Goal: Information Seeking & Learning: Find specific fact

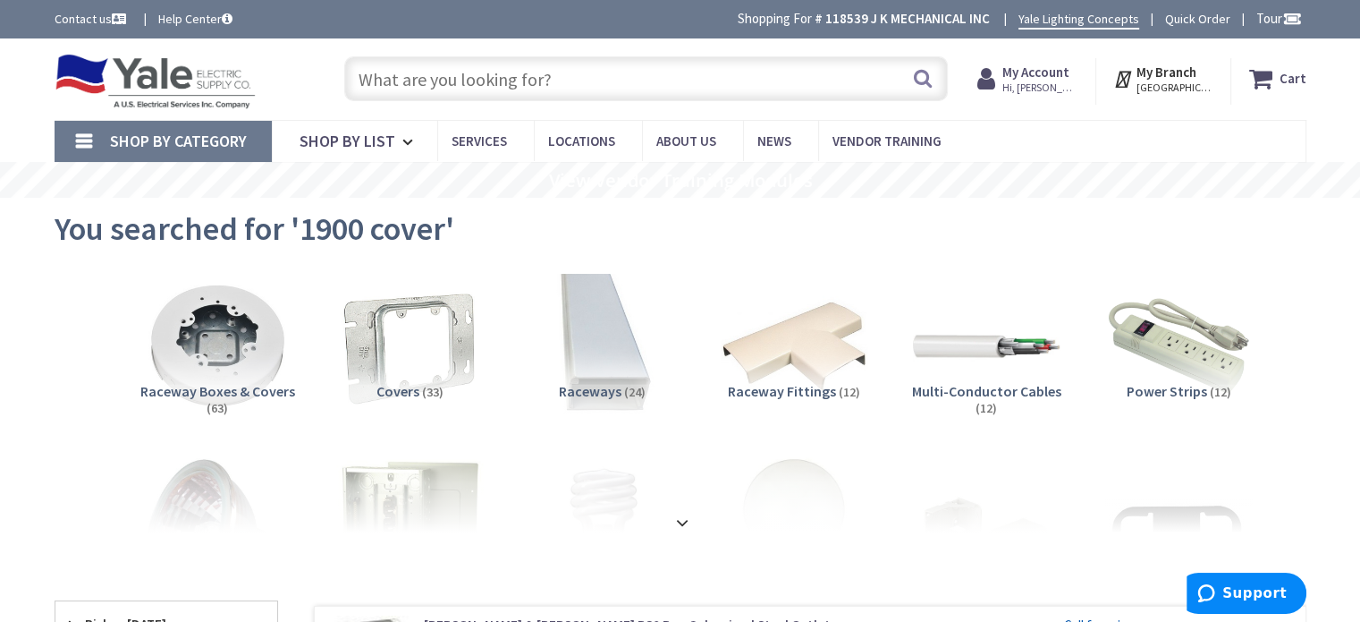
click at [612, 79] on input "text" at bounding box center [646, 78] width 604 height 45
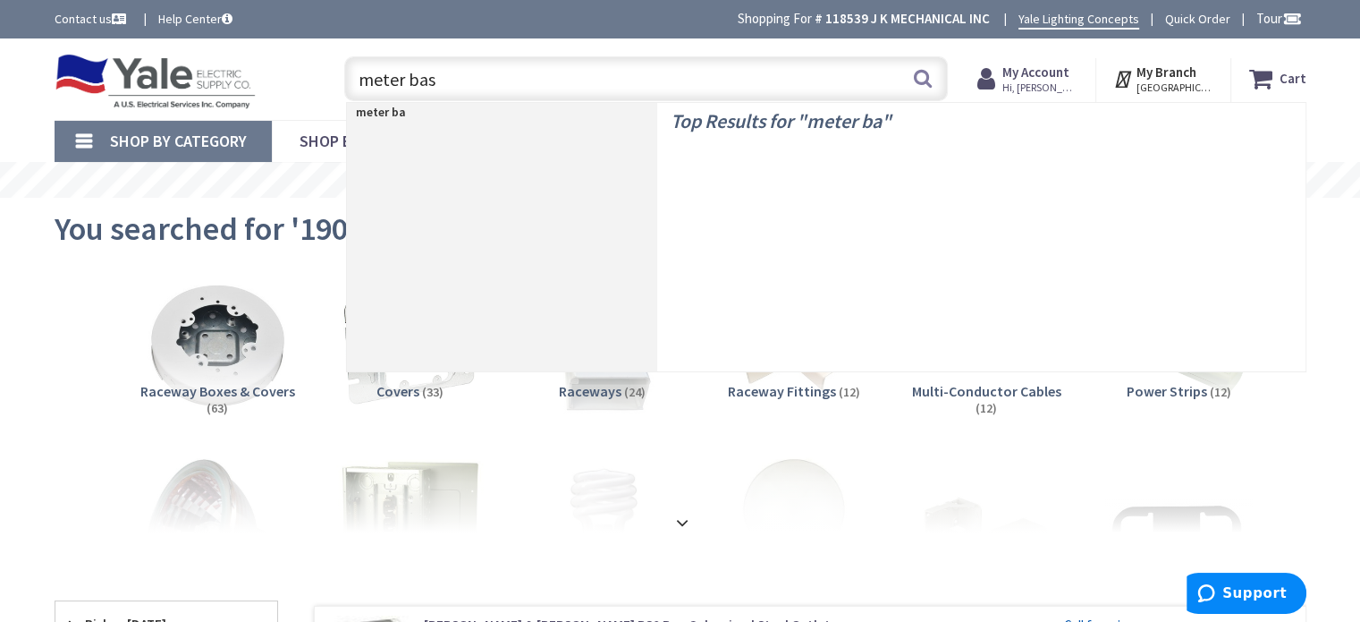
type input "meter base"
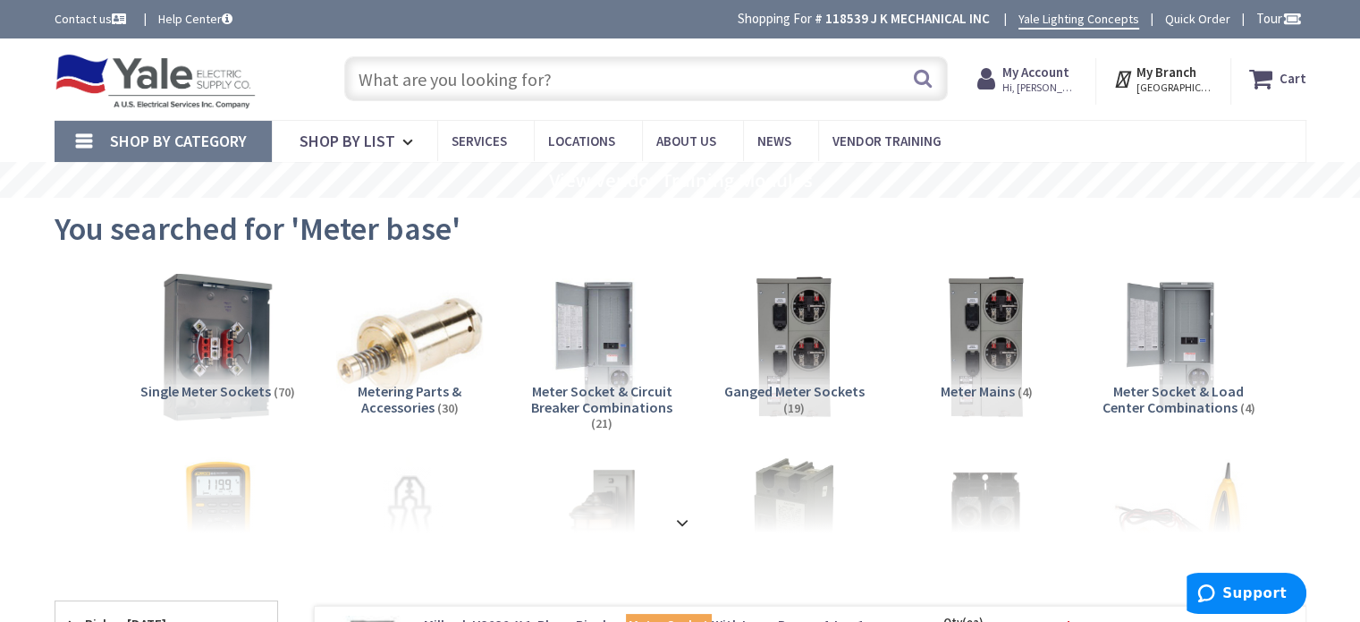
click at [198, 335] on img at bounding box center [217, 346] width 162 height 162
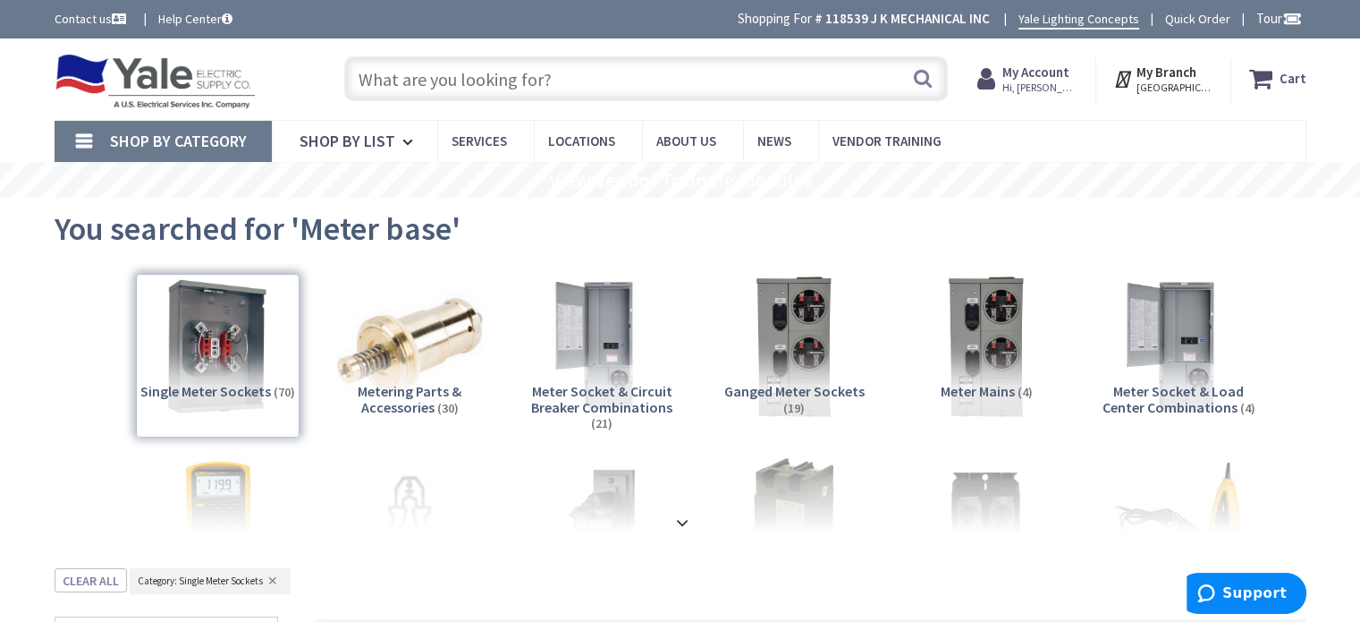
click at [744, 89] on input "text" at bounding box center [646, 78] width 604 height 45
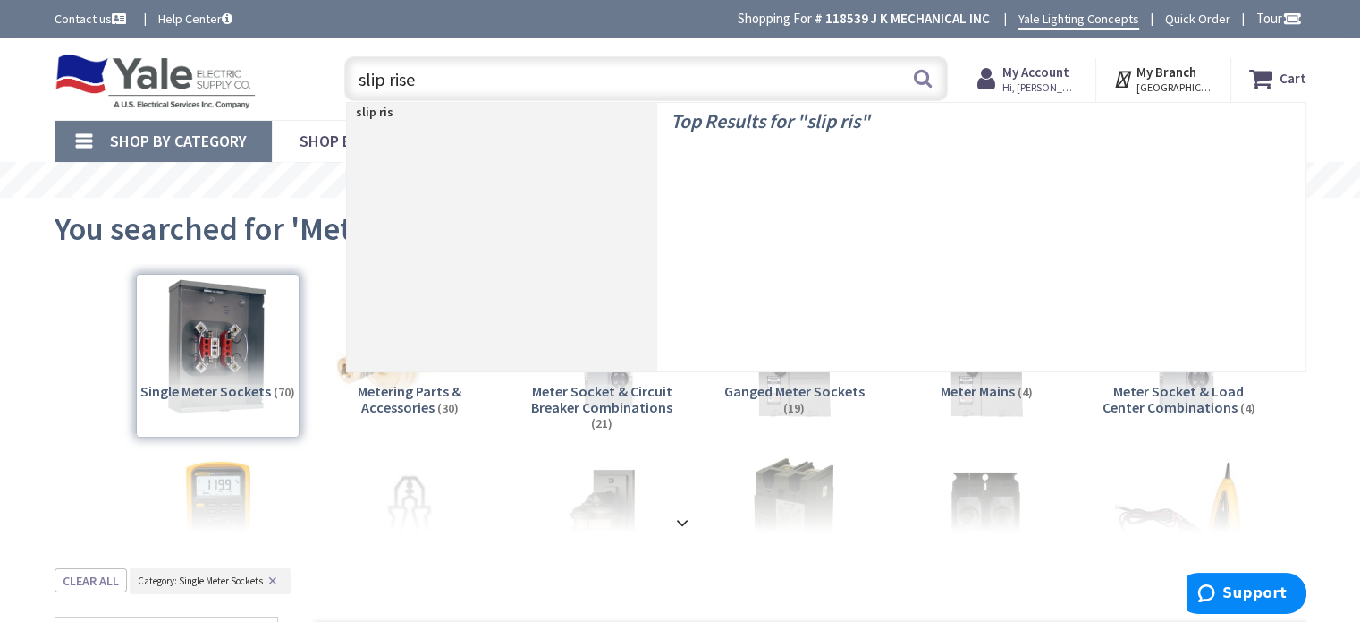
type input "slip riser"
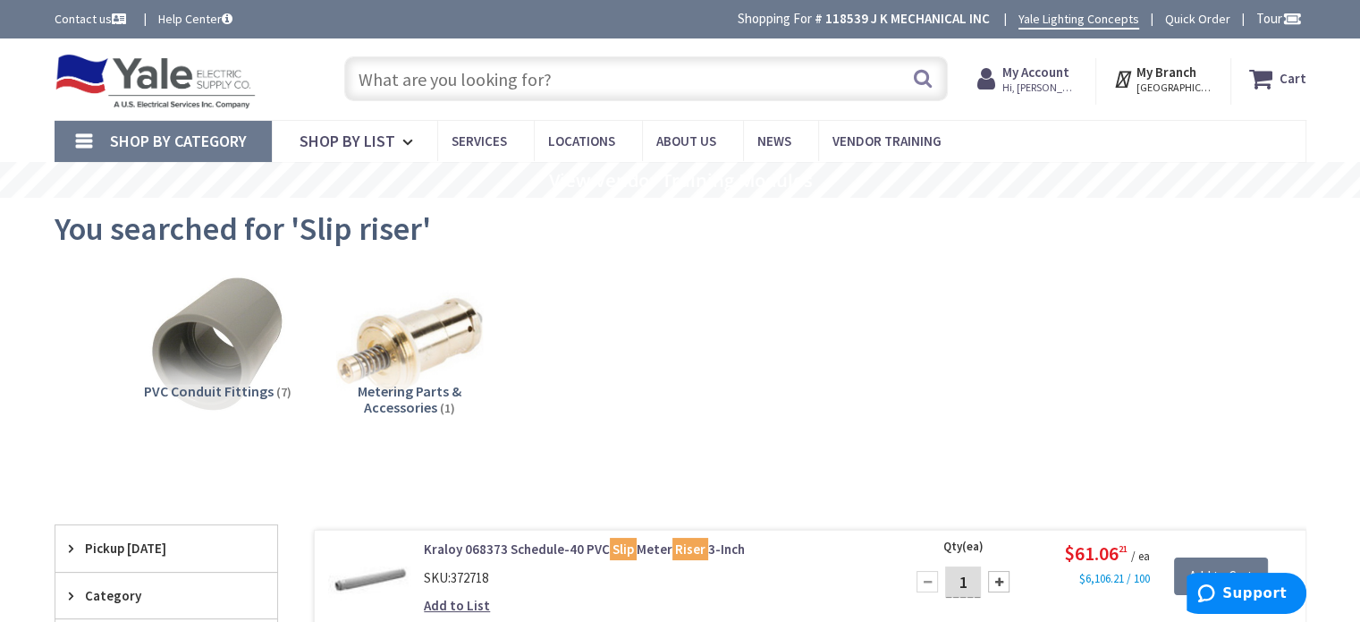
click at [558, 83] on input "text" at bounding box center [646, 78] width 604 height 45
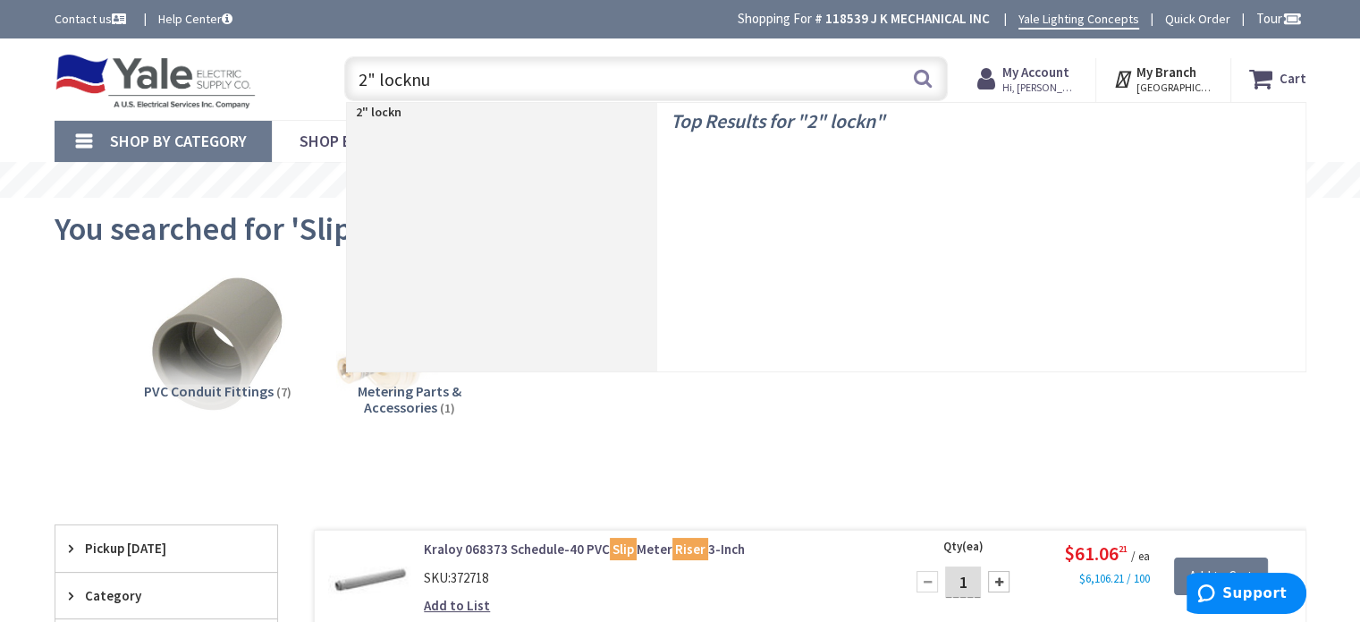
type input "2" locknut"
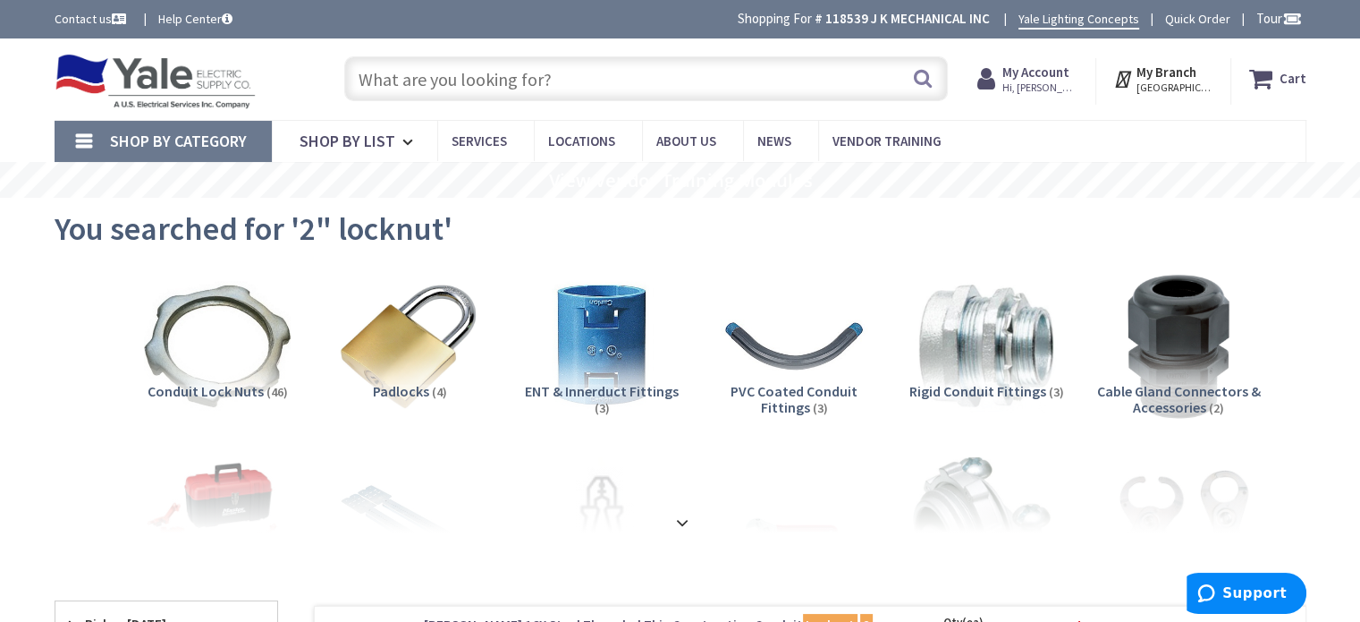
click at [624, 88] on input "text" at bounding box center [646, 78] width 604 height 45
type input "2" bushing"
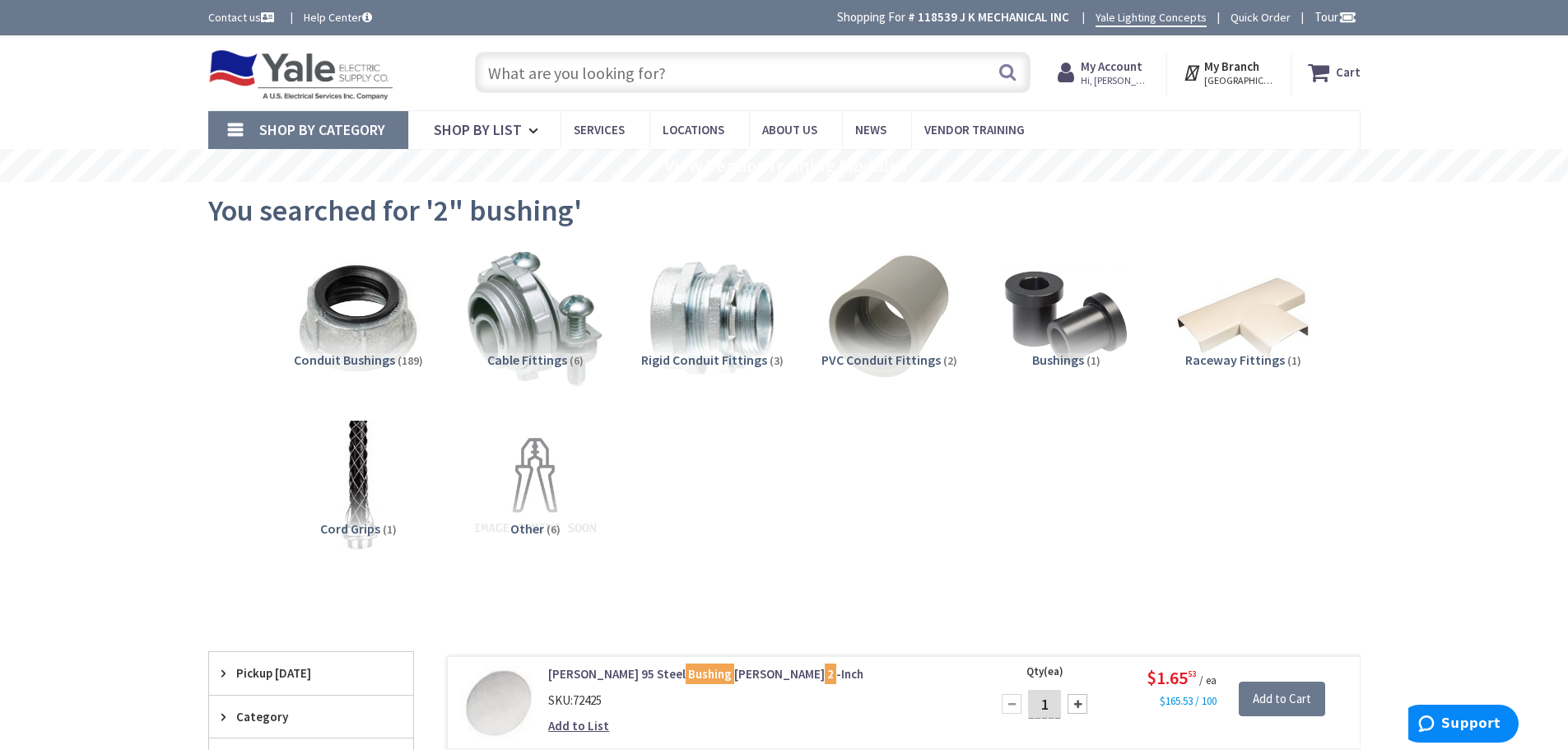
click at [784, 78] on input "text" at bounding box center [753, 72] width 556 height 41
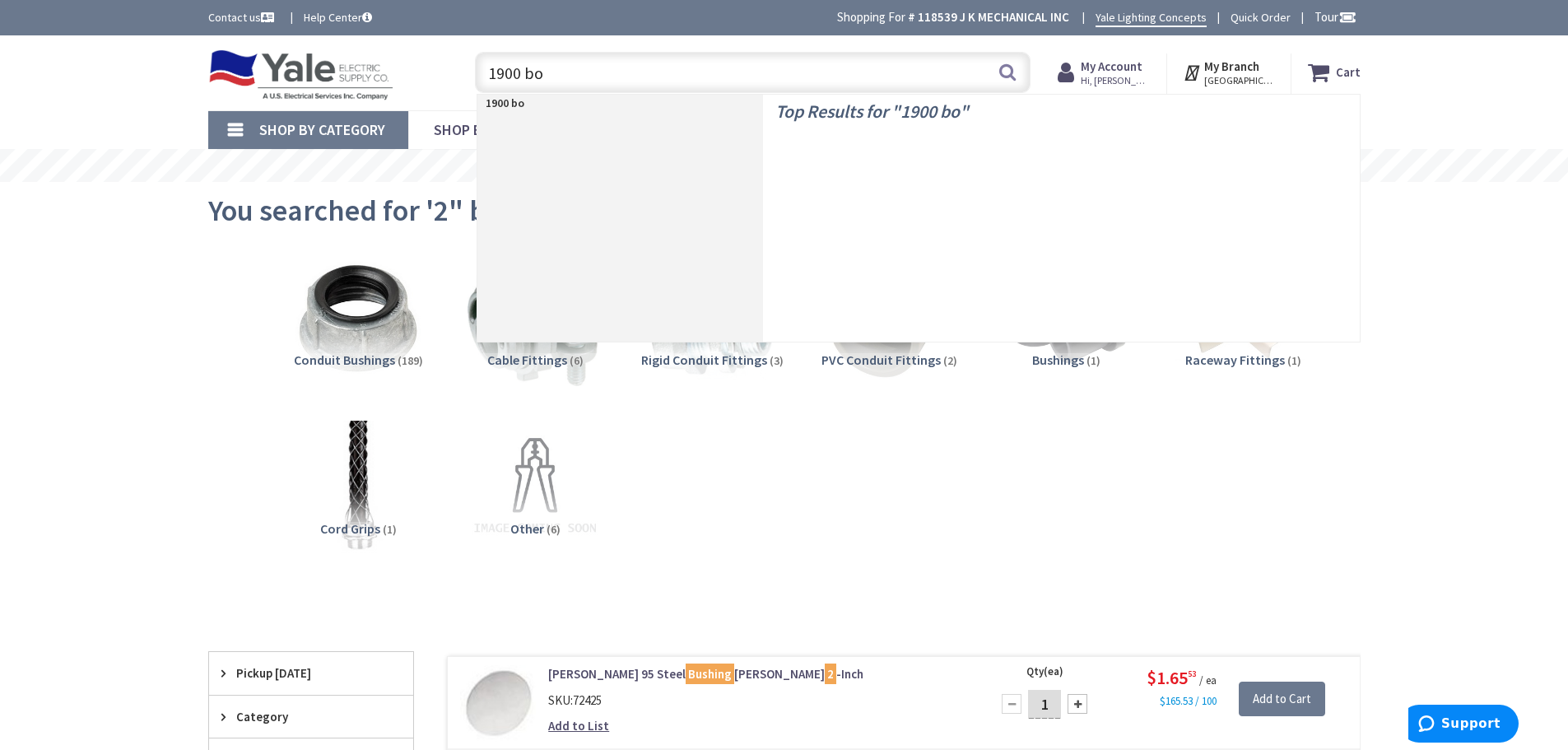
type input "1900 box"
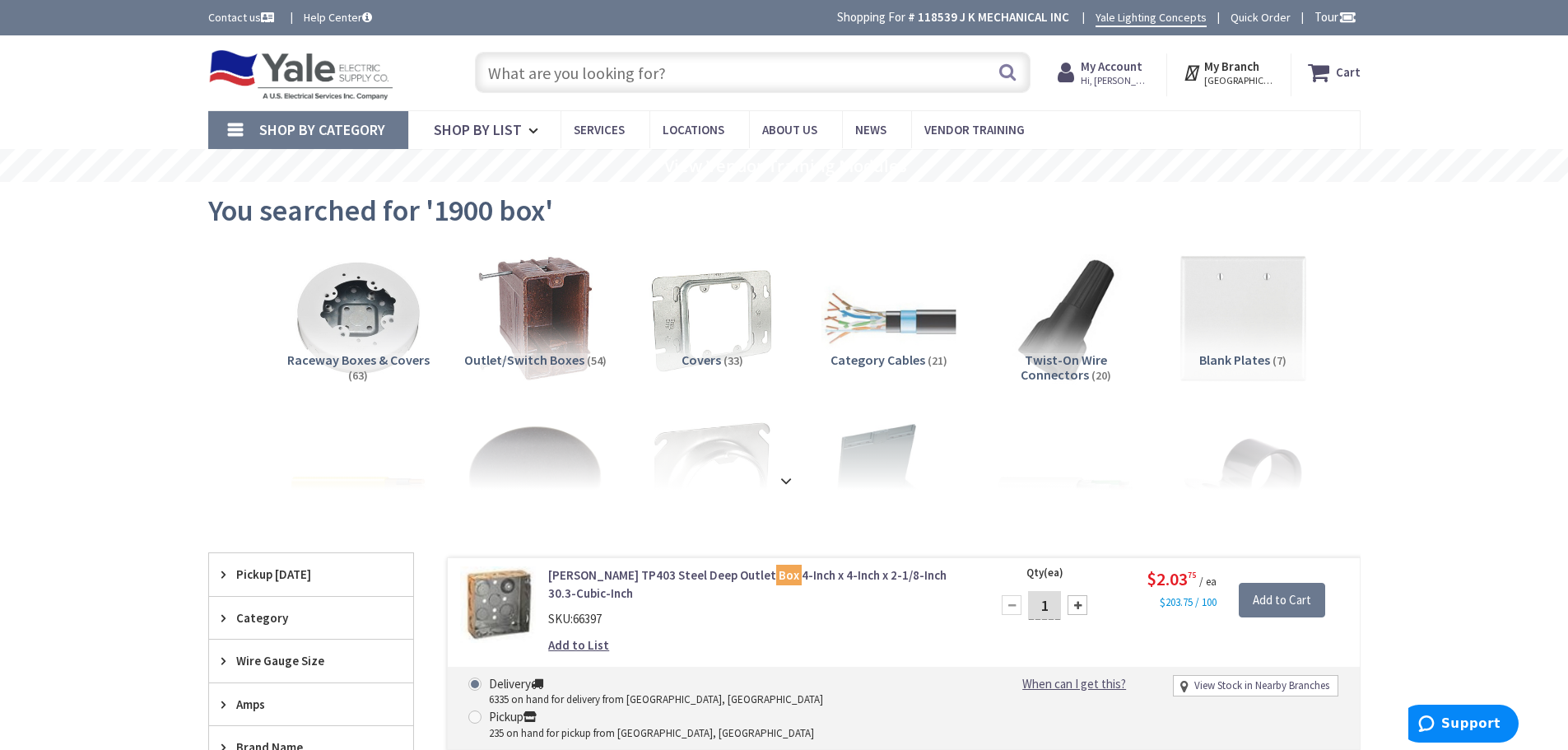
click at [631, 79] on input "text" at bounding box center [753, 72] width 556 height 41
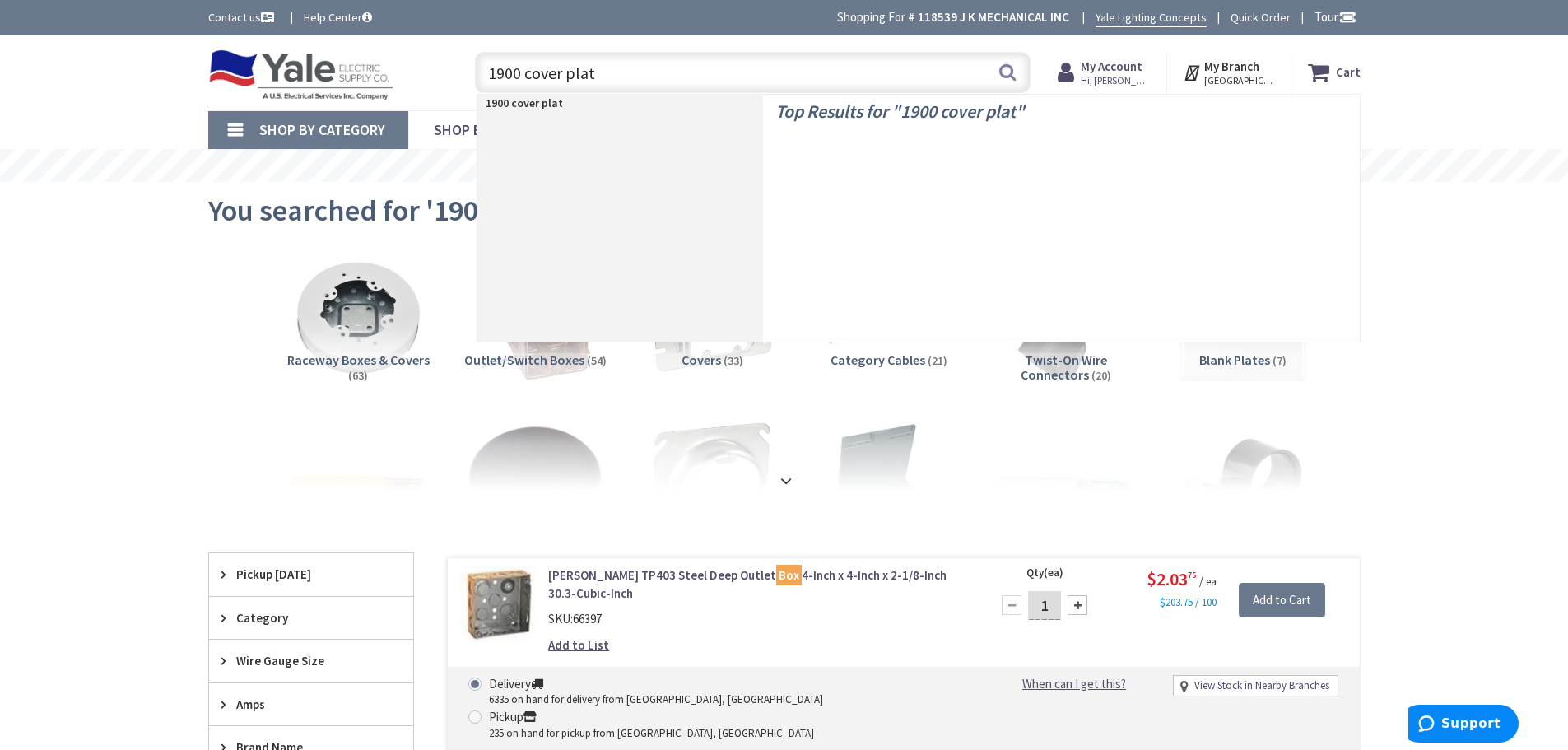
type input "1900 cover plate"
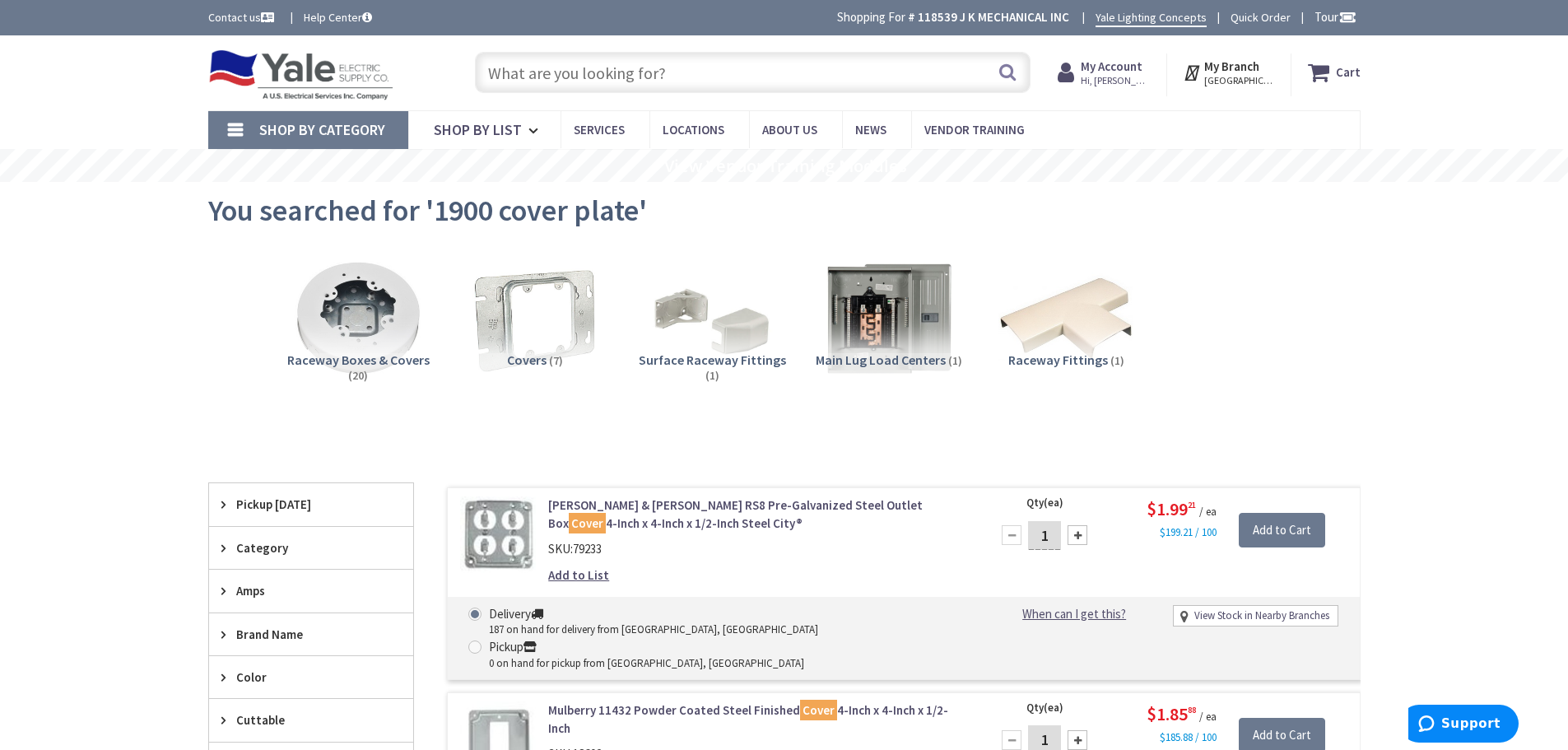
click at [667, 80] on input "text" at bounding box center [753, 72] width 556 height 41
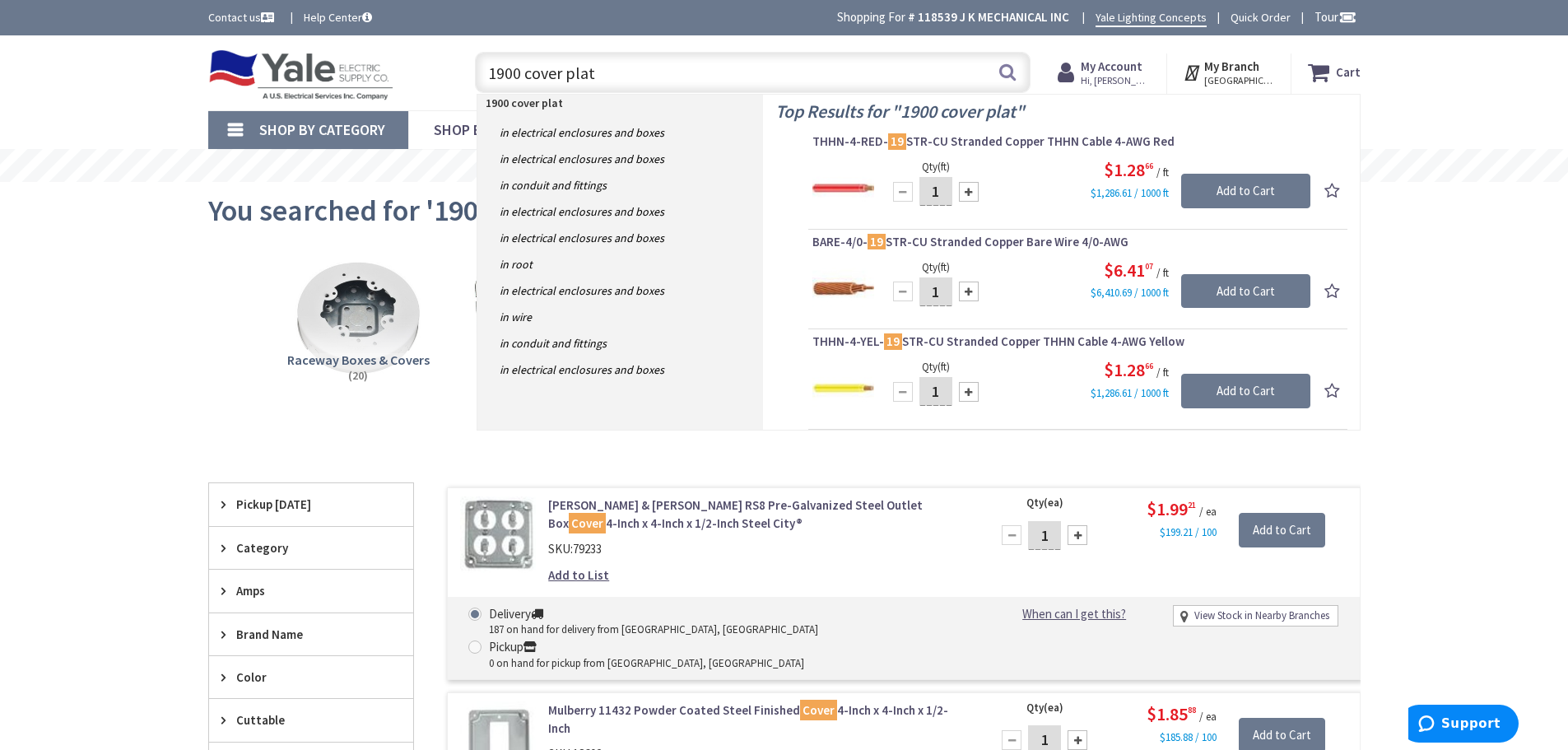
type input "1900 cover plate"
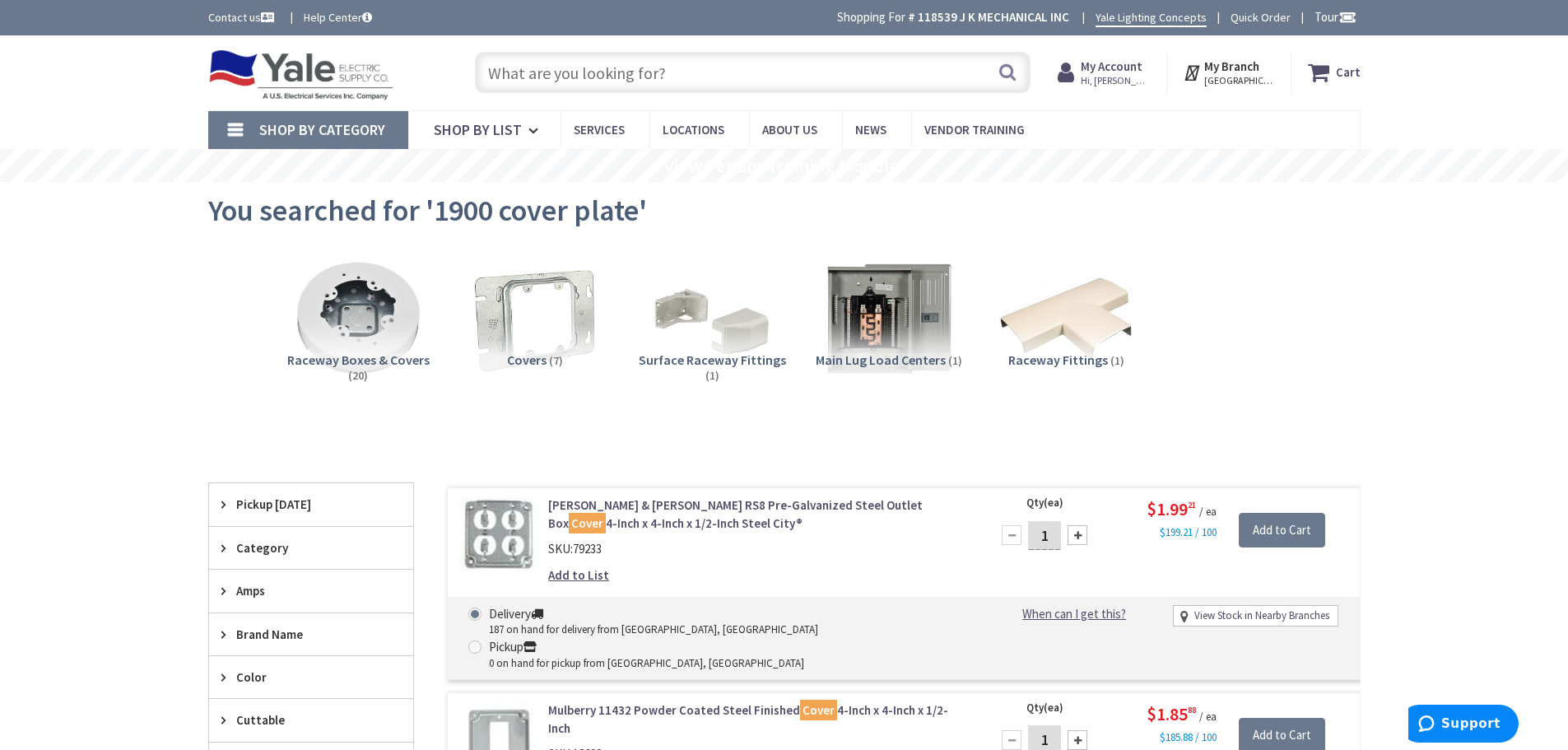
click at [691, 69] on input "text" at bounding box center [753, 72] width 556 height 41
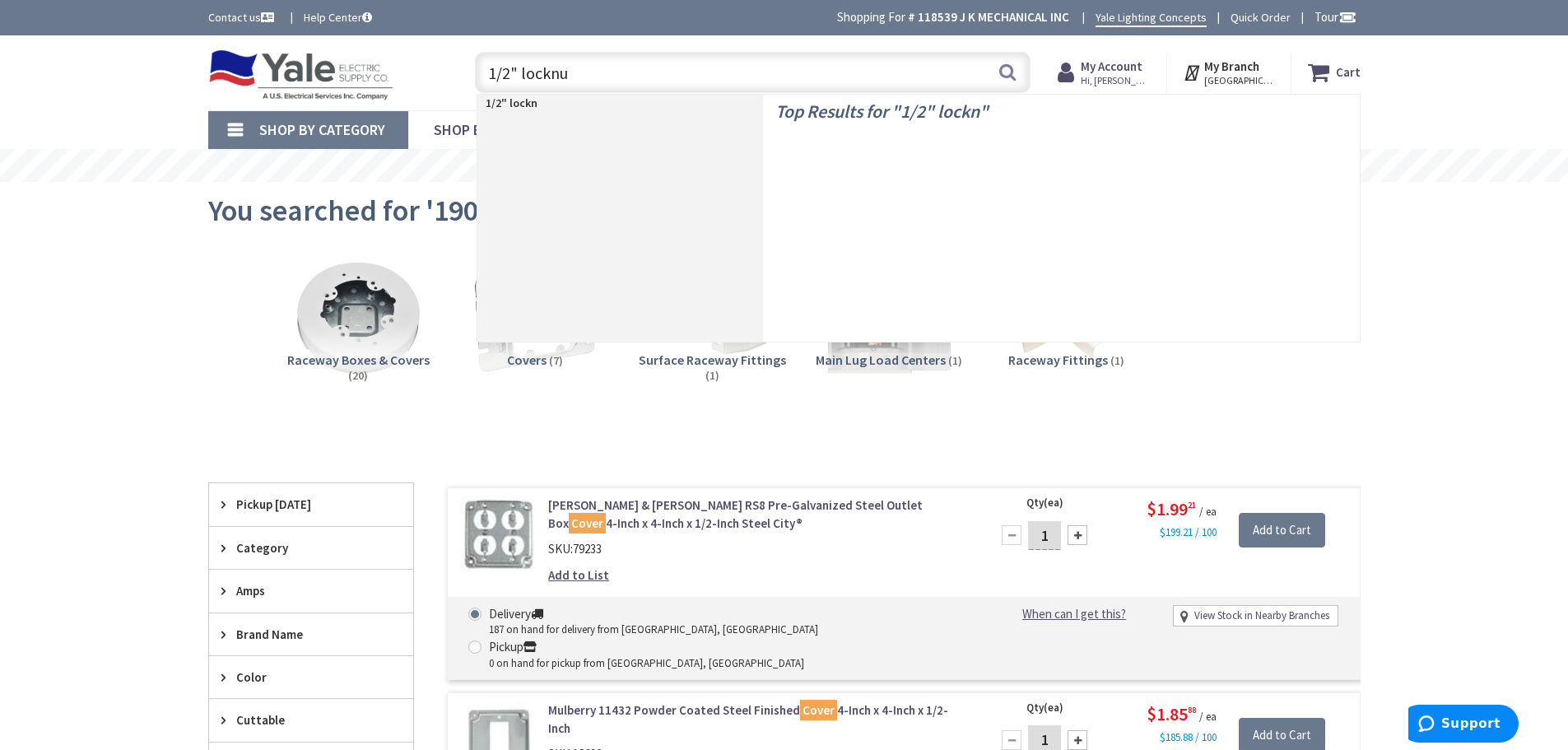
type input "1/2" locknut"
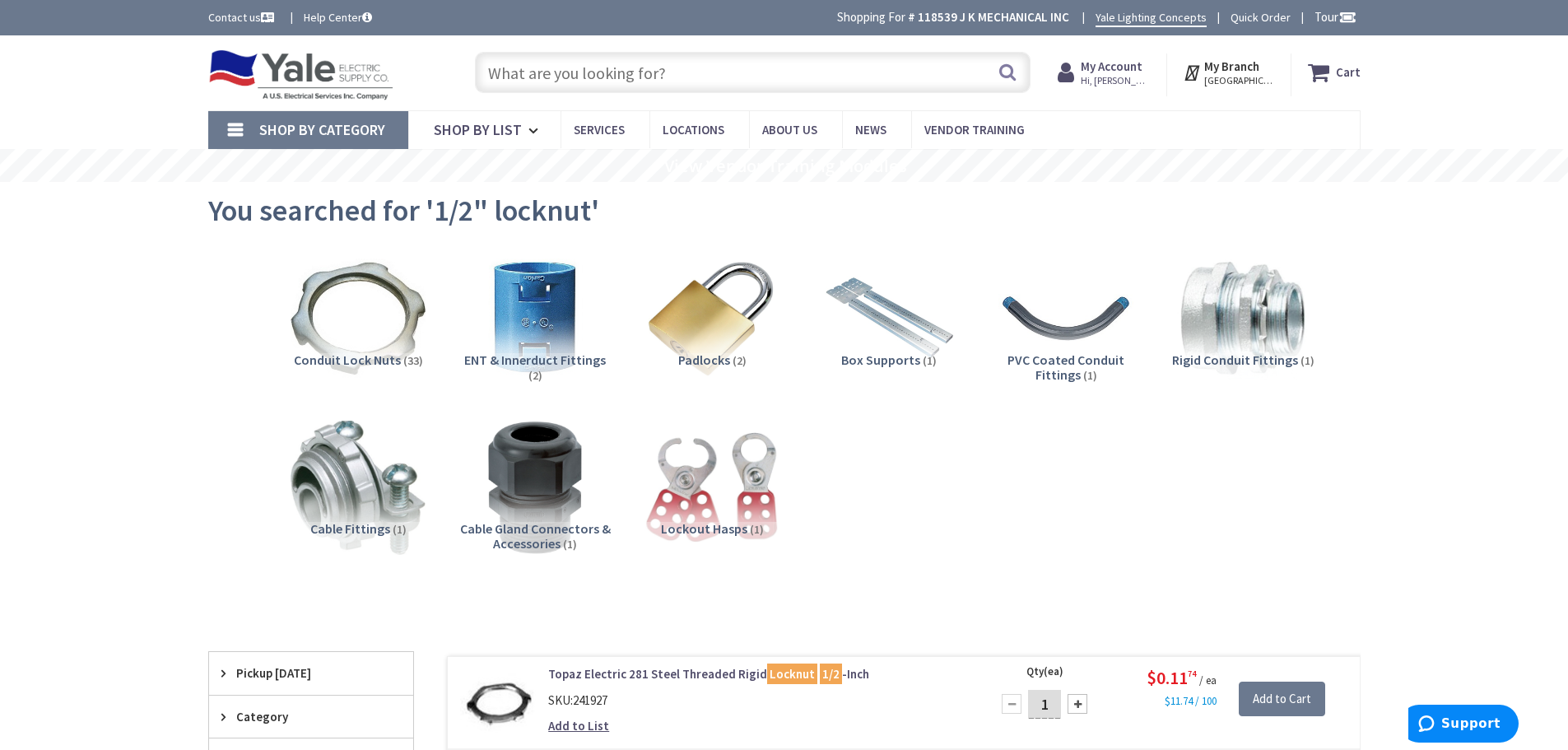
click at [748, 67] on input "text" at bounding box center [753, 72] width 556 height 41
type input "1/2" offset"
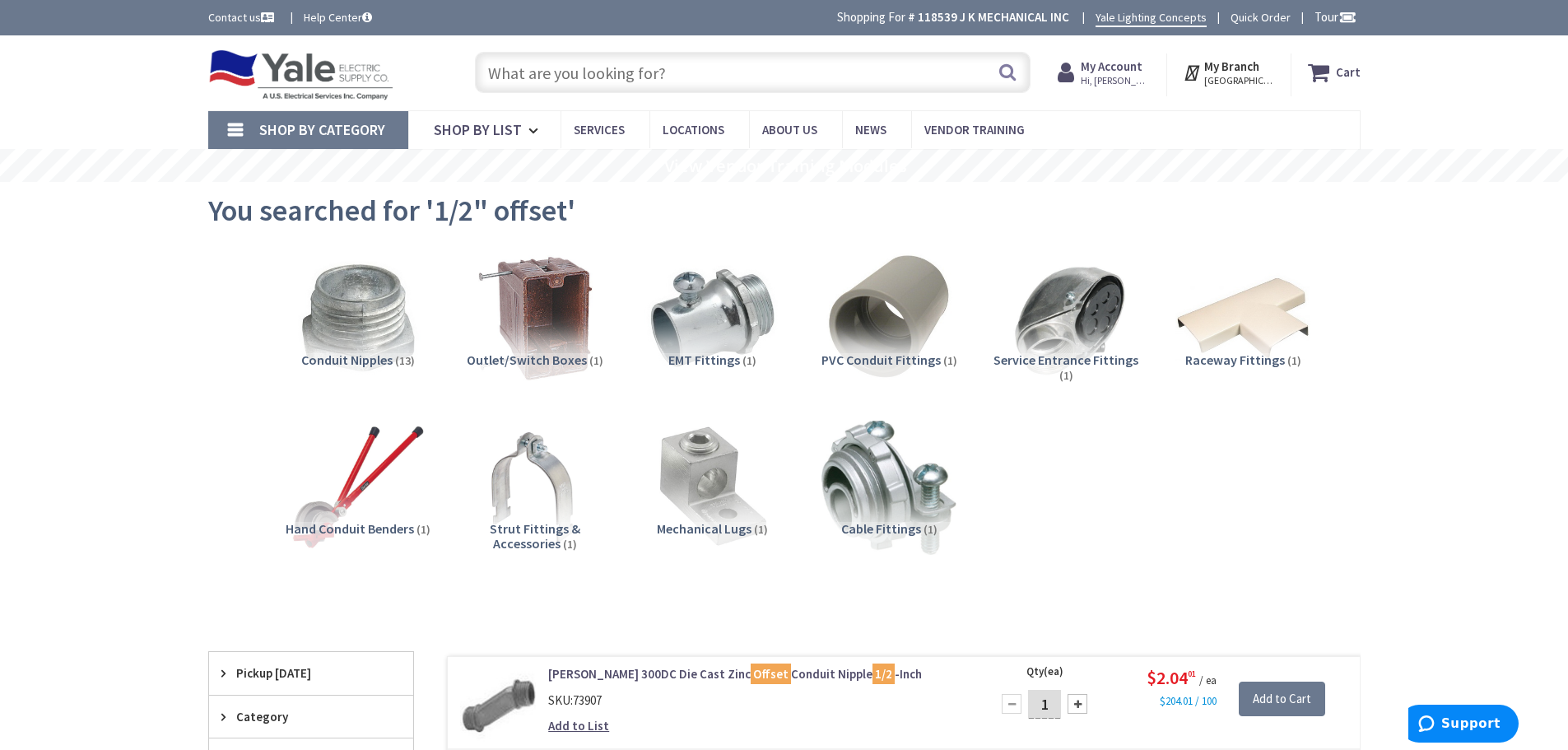
click at [710, 88] on input "text" at bounding box center [753, 72] width 556 height 41
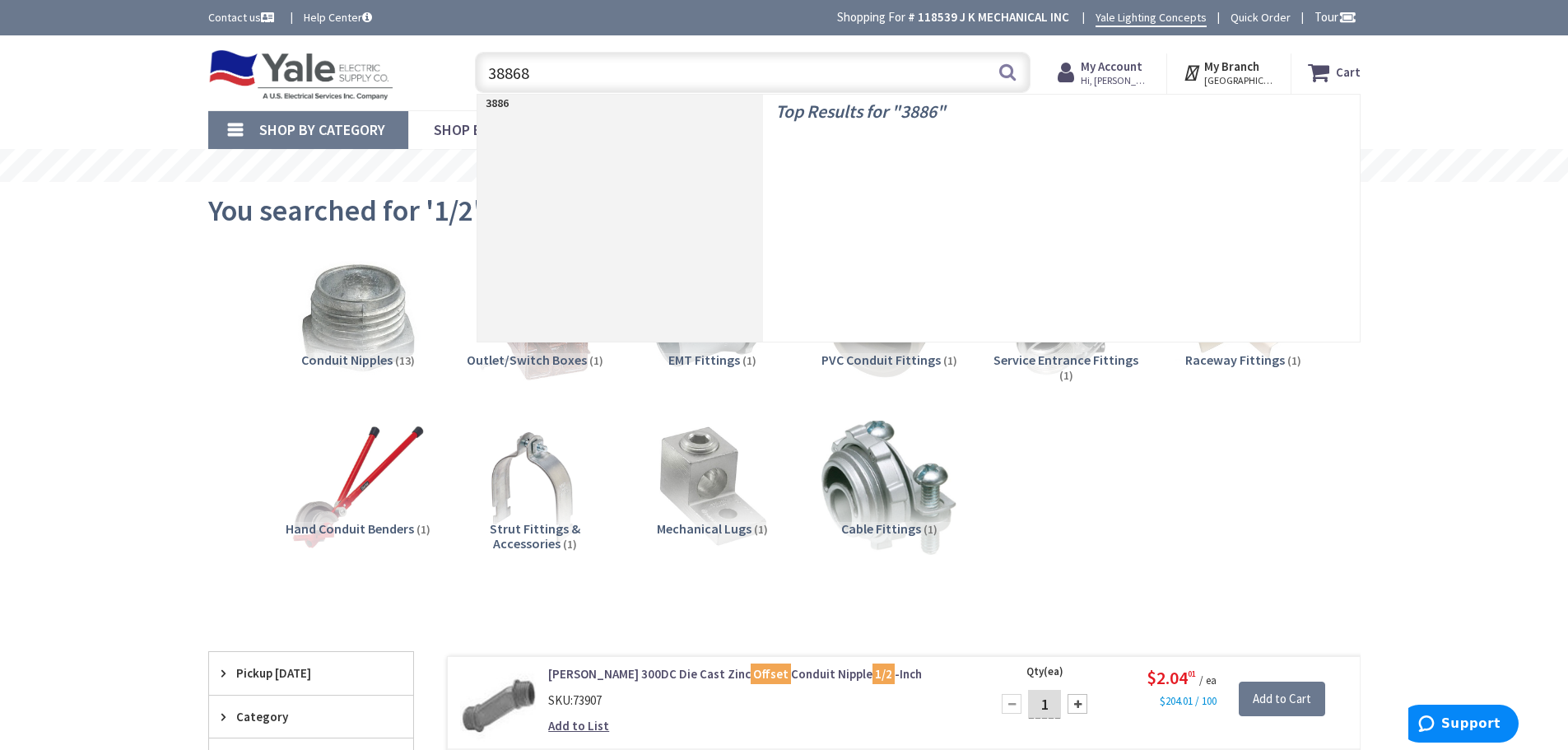
type input "388688"
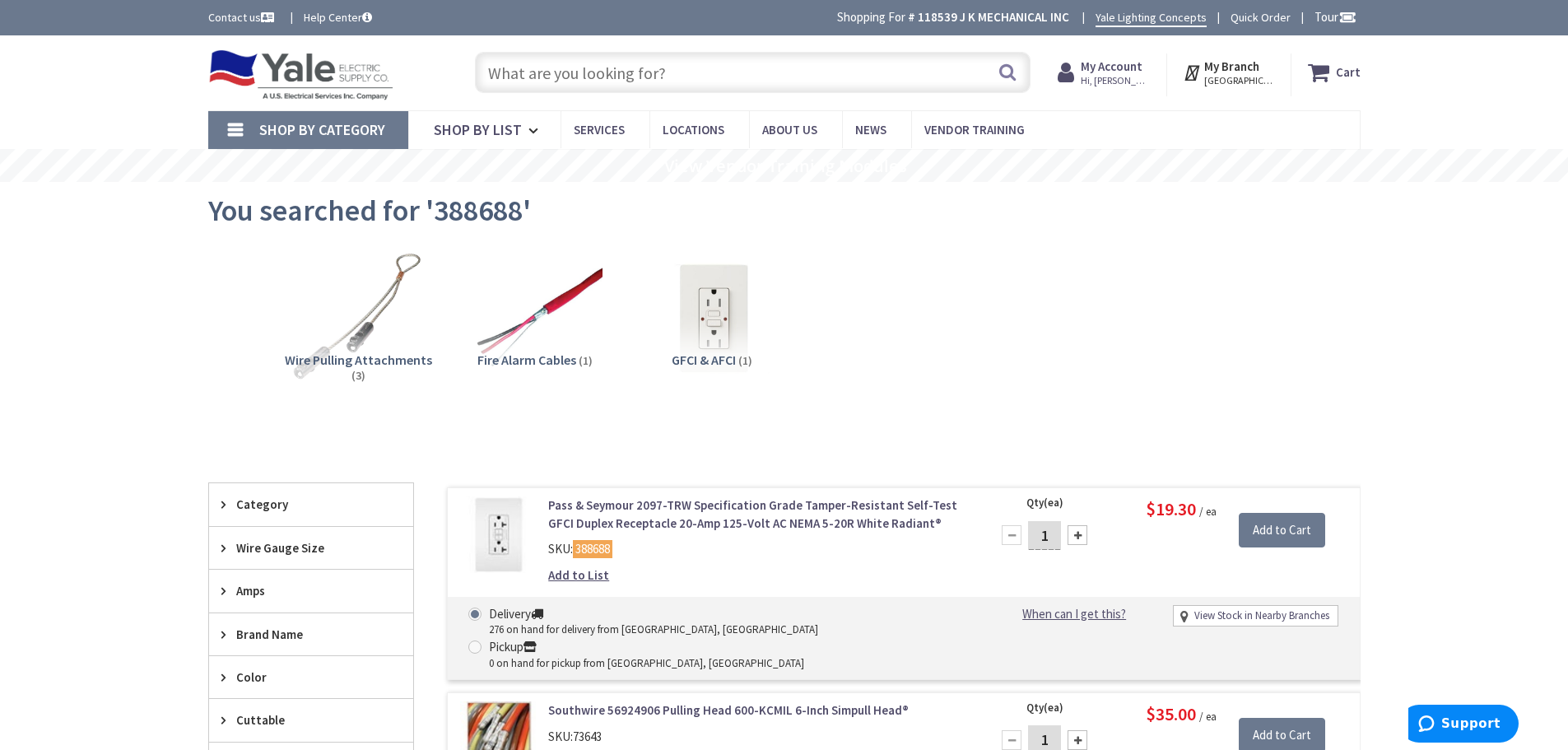
drag, startPoint x: 767, startPoint y: 75, endPoint x: 828, endPoint y: 46, distance: 67.5
click at [767, 75] on input "text" at bounding box center [753, 72] width 556 height 41
type input "1638"
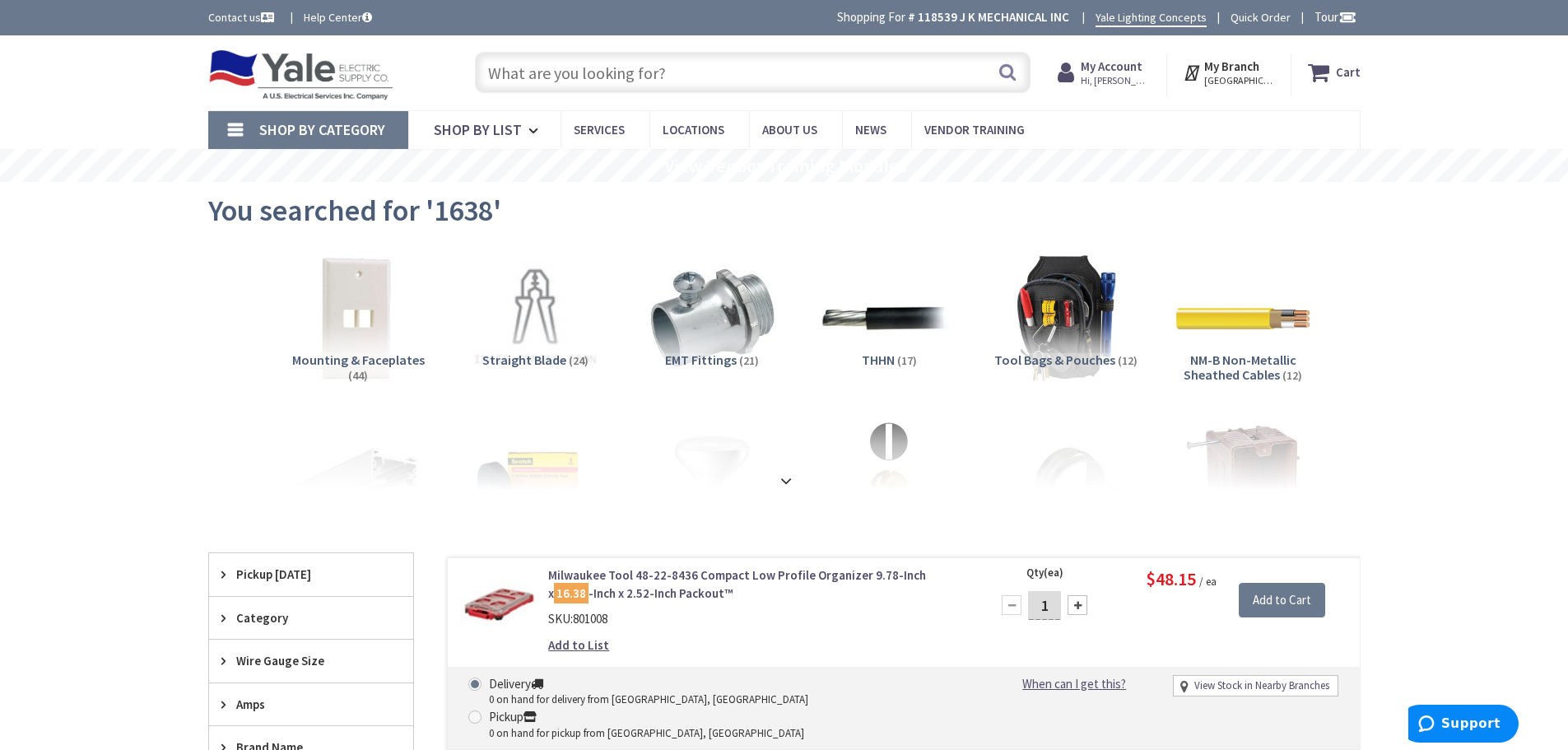
drag, startPoint x: 547, startPoint y: 84, endPoint x: 586, endPoint y: 3, distance: 89.9
click at [548, 82] on input "text" at bounding box center [753, 72] width 556 height 41
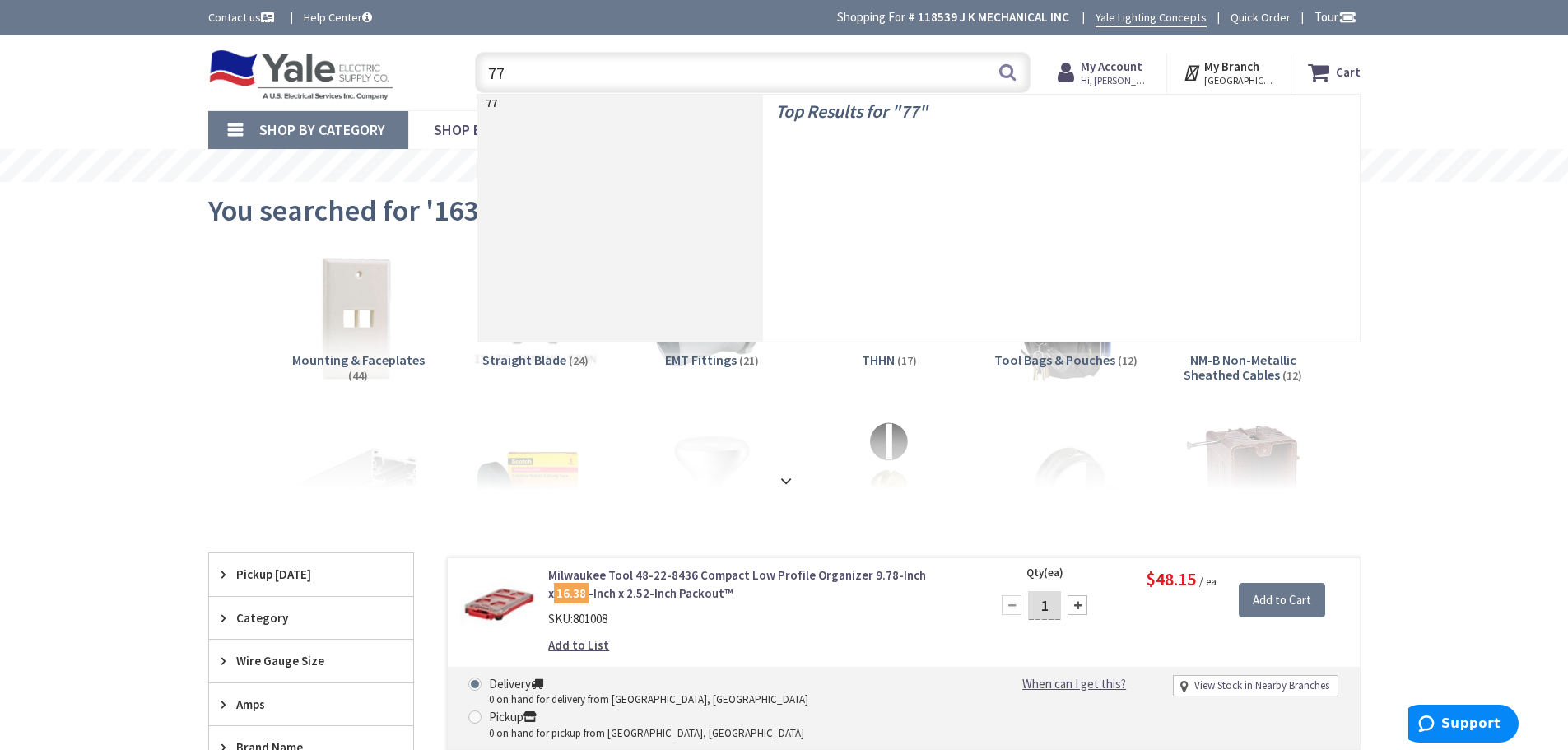
type input "774"
